Goal: Information Seeking & Learning: Learn about a topic

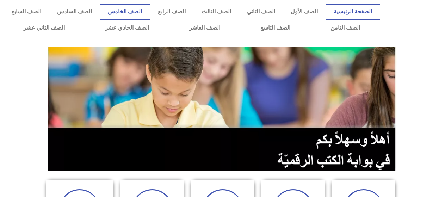
click at [143, 12] on link "الصف الخامس" at bounding box center [125, 12] width 50 height 16
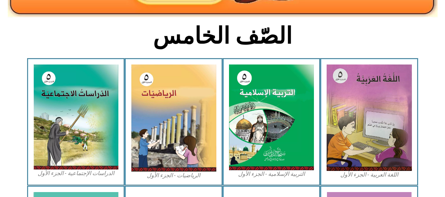
scroll to position [176, 0]
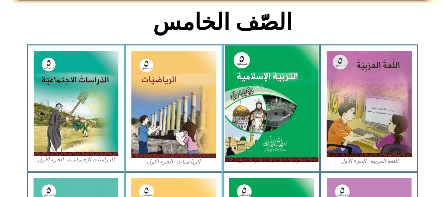
click at [268, 119] on img at bounding box center [271, 103] width 94 height 117
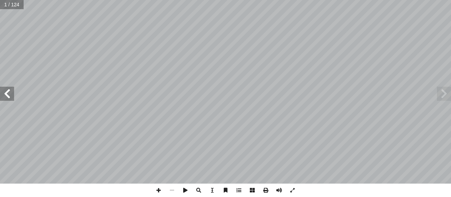
click at [13, 97] on span at bounding box center [7, 94] width 14 height 14
click at [9, 96] on span at bounding box center [7, 94] width 14 height 14
click at [8, 96] on span at bounding box center [7, 94] width 14 height 14
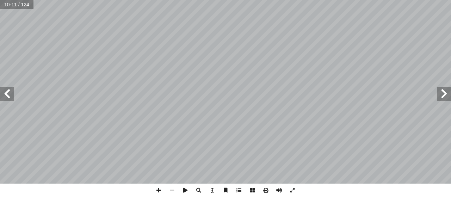
click at [8, 96] on span at bounding box center [7, 94] width 14 height 14
click at [9, 94] on span at bounding box center [7, 94] width 14 height 14
click at [161, 192] on span at bounding box center [158, 190] width 13 height 13
click at [162, 191] on span at bounding box center [158, 190] width 13 height 13
click at [175, 191] on span at bounding box center [171, 190] width 13 height 13
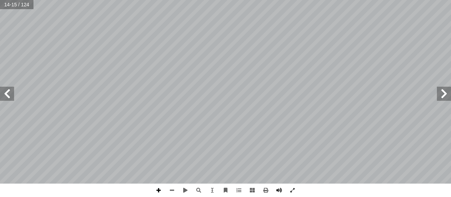
click at [158, 186] on span at bounding box center [158, 190] width 13 height 13
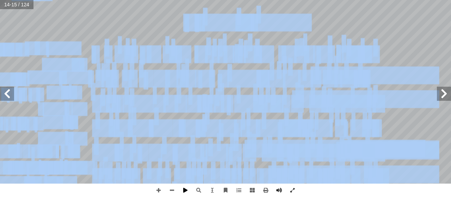
click at [192, 184] on div "١٠ ِ وج ُ ُ الب ُ ة َ ور ُ س ِ يم ِ ح َّ حۡمَٰنِ ٱلر َّ ٱلر ِ َّ بِسۡمِ ٱلل ٖ و…" at bounding box center [225, 98] width 451 height 197
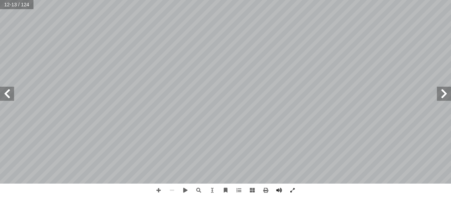
click at [446, 98] on span at bounding box center [444, 94] width 14 height 14
click at [4, 94] on span at bounding box center [7, 94] width 14 height 14
click at [160, 193] on span at bounding box center [158, 190] width 13 height 13
